Goal: Find contact information: Find contact information

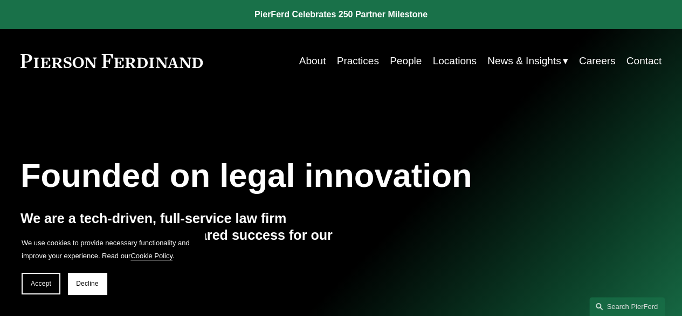
click at [650, 61] on link "Contact" at bounding box center [645, 61] width 36 height 20
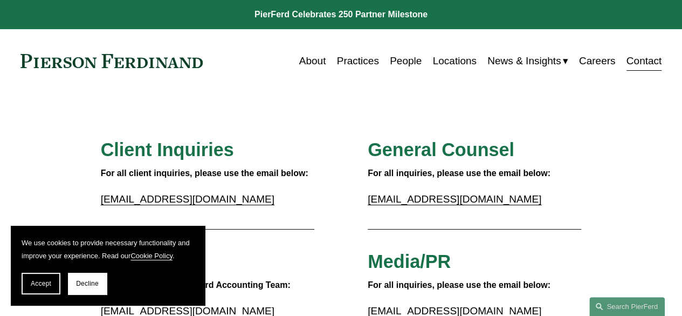
click at [312, 195] on p "inquiries@pierferd.com" at bounding box center [208, 199] width 214 height 18
click at [45, 284] on span "Accept" at bounding box center [41, 283] width 20 height 8
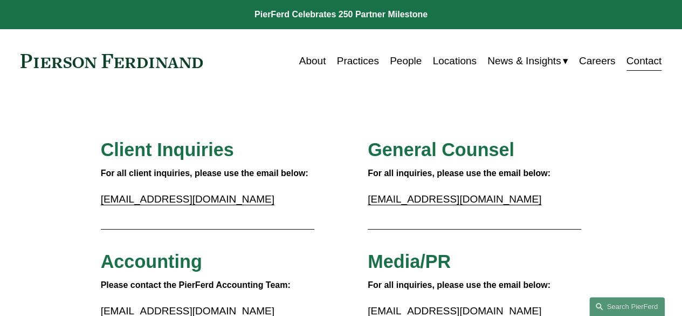
click at [412, 61] on link "People" at bounding box center [406, 61] width 32 height 20
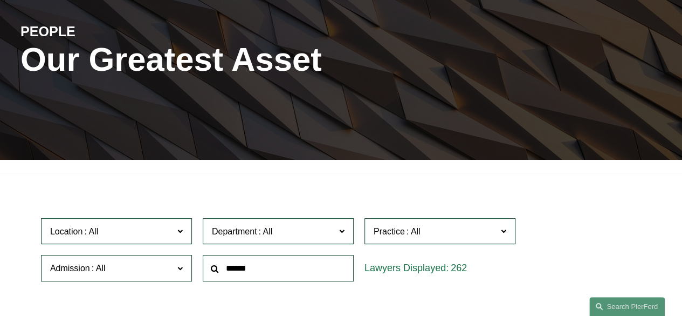
scroll to position [270, 0]
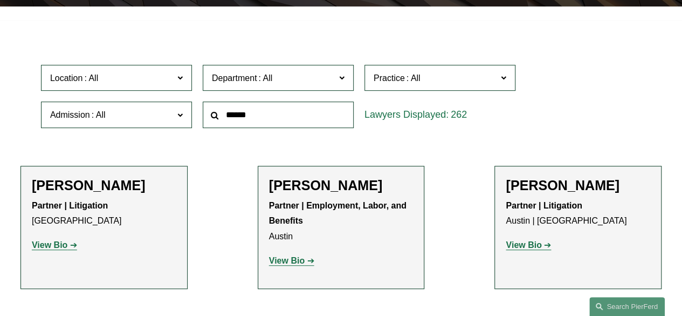
click at [286, 117] on input "text" at bounding box center [278, 114] width 151 height 26
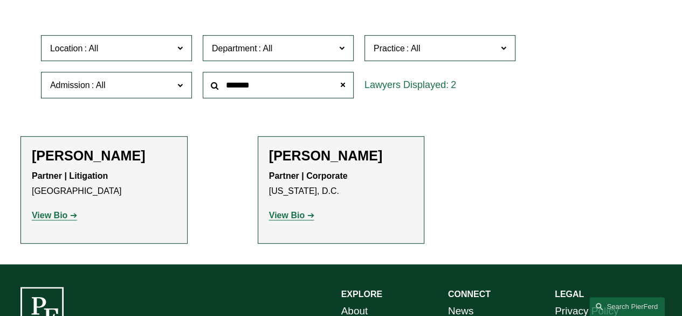
scroll to position [324, 0]
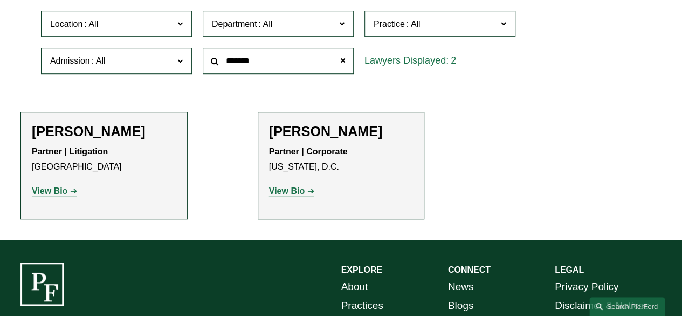
type input "*******"
click at [297, 193] on strong "View Bio" at bounding box center [287, 190] width 36 height 9
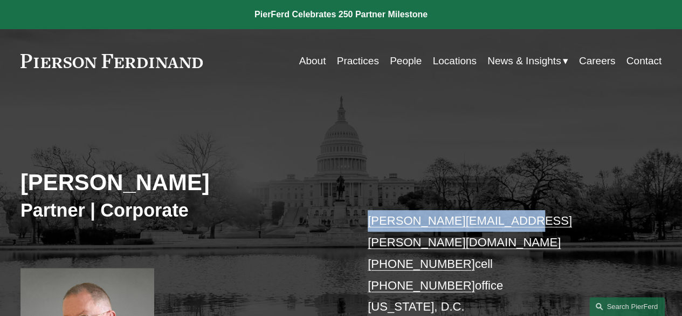
drag, startPoint x: 510, startPoint y: 224, endPoint x: 369, endPoint y: 225, distance: 141.3
click at [369, 225] on p "tom.vincent@pierferd.com +1.918.398.1831 cell +1.202.571.7975 office Washington…" at bounding box center [501, 274] width 267 height 128
